Goal: Find contact information: Find contact information

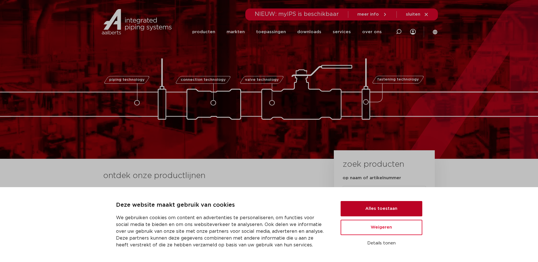
click at [387, 207] on button "Alles toestaan" at bounding box center [381, 208] width 82 height 15
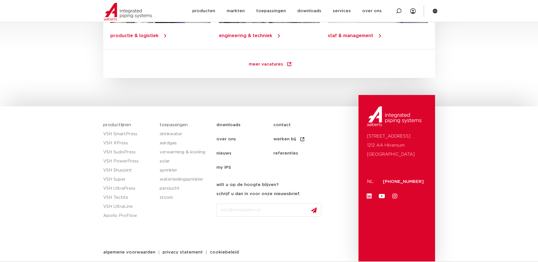
scroll to position [813, 0]
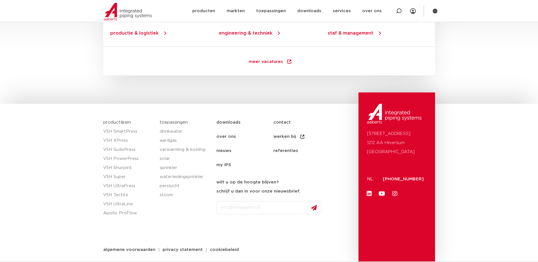
click at [281, 122] on link "contact" at bounding box center [301, 122] width 57 height 14
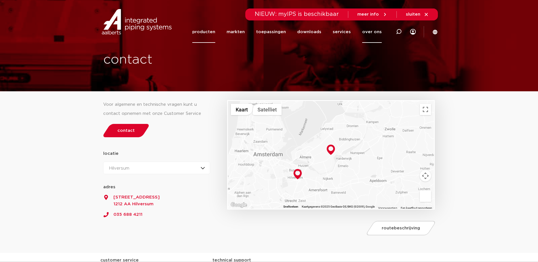
click at [208, 26] on link "producten" at bounding box center [203, 32] width 23 height 22
